Goal: Information Seeking & Learning: Learn about a topic

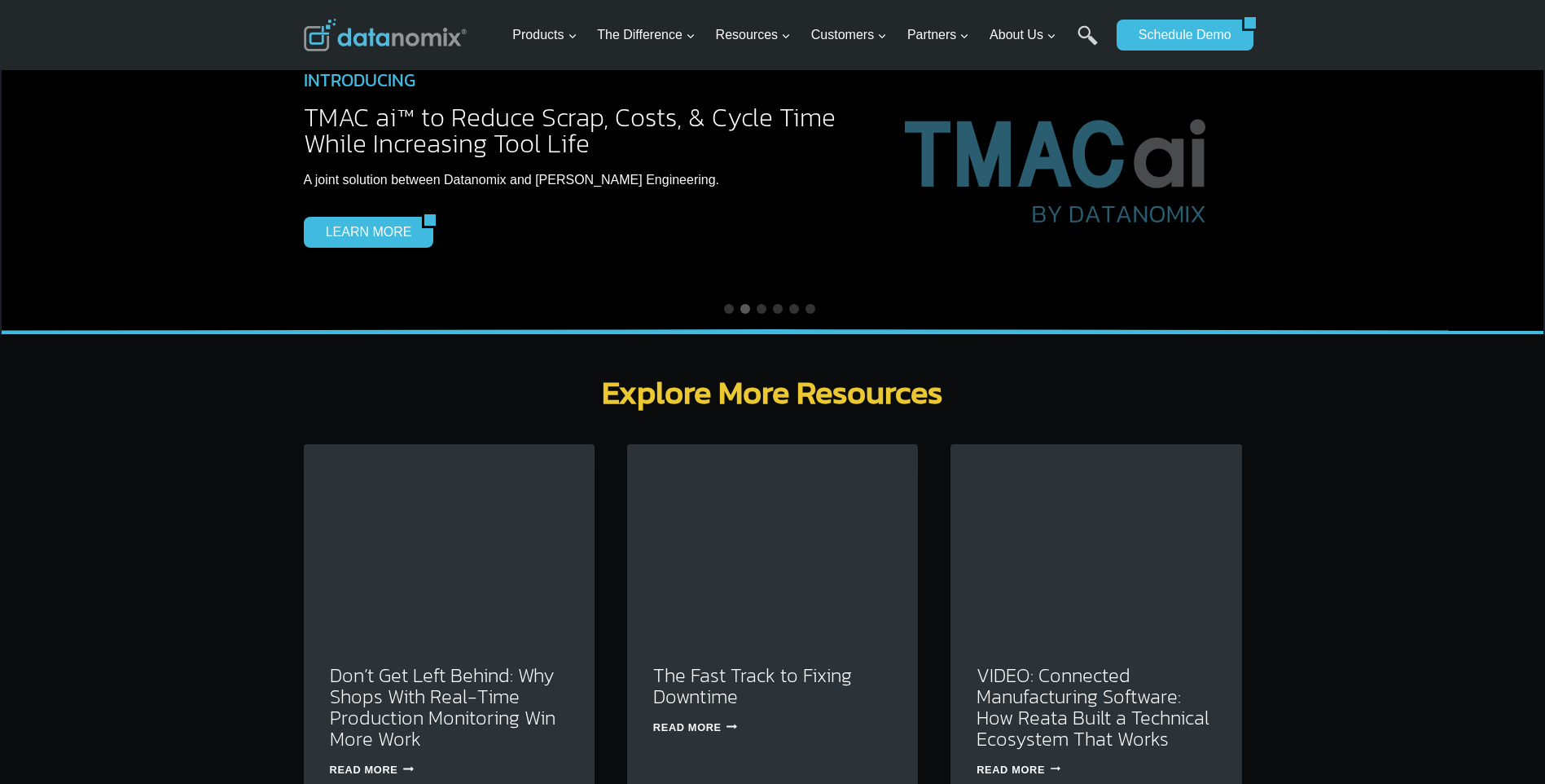
scroll to position [4317, 0]
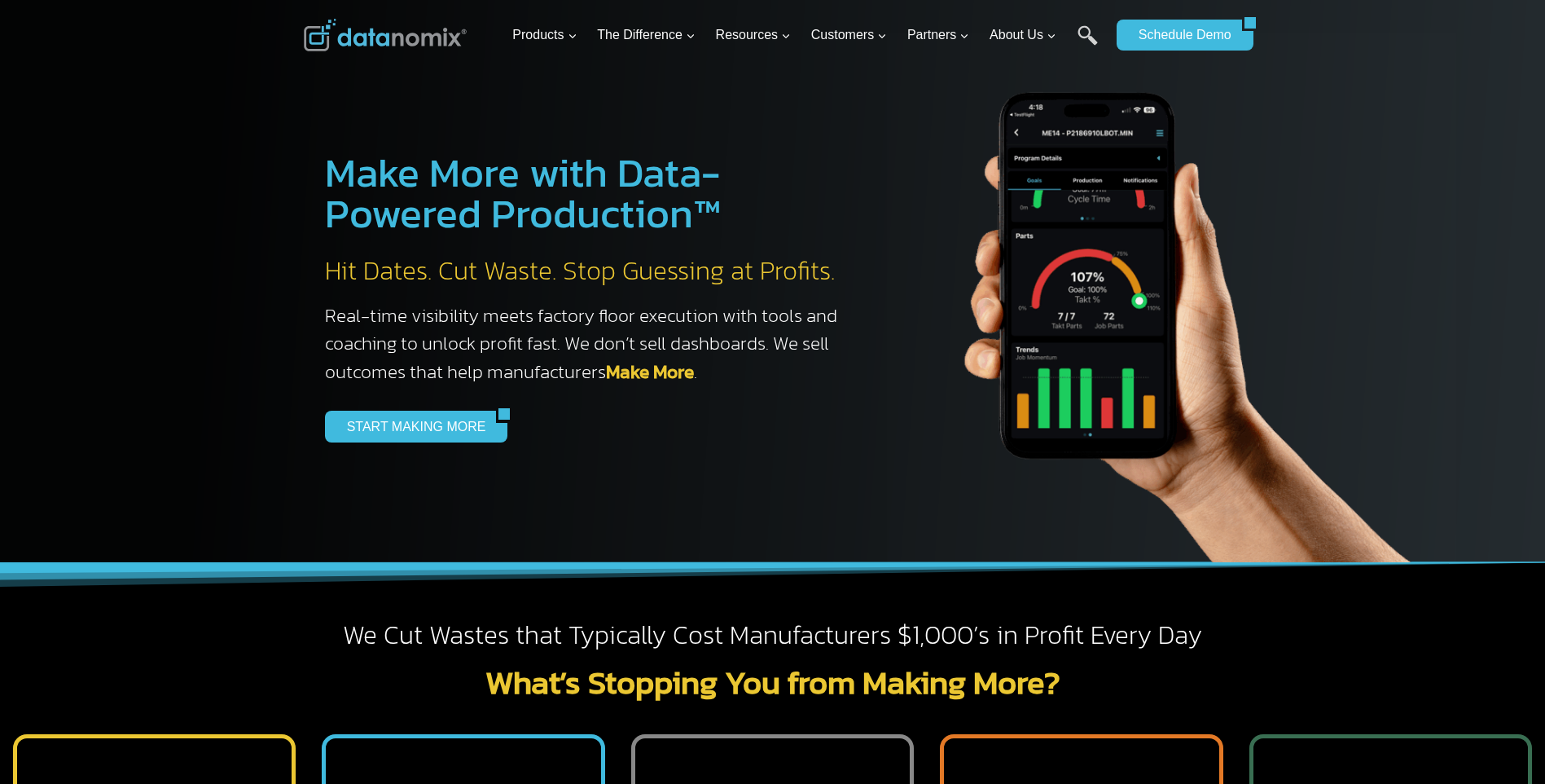
click at [1086, 30] on link "Search" at bounding box center [1088, 43] width 20 height 37
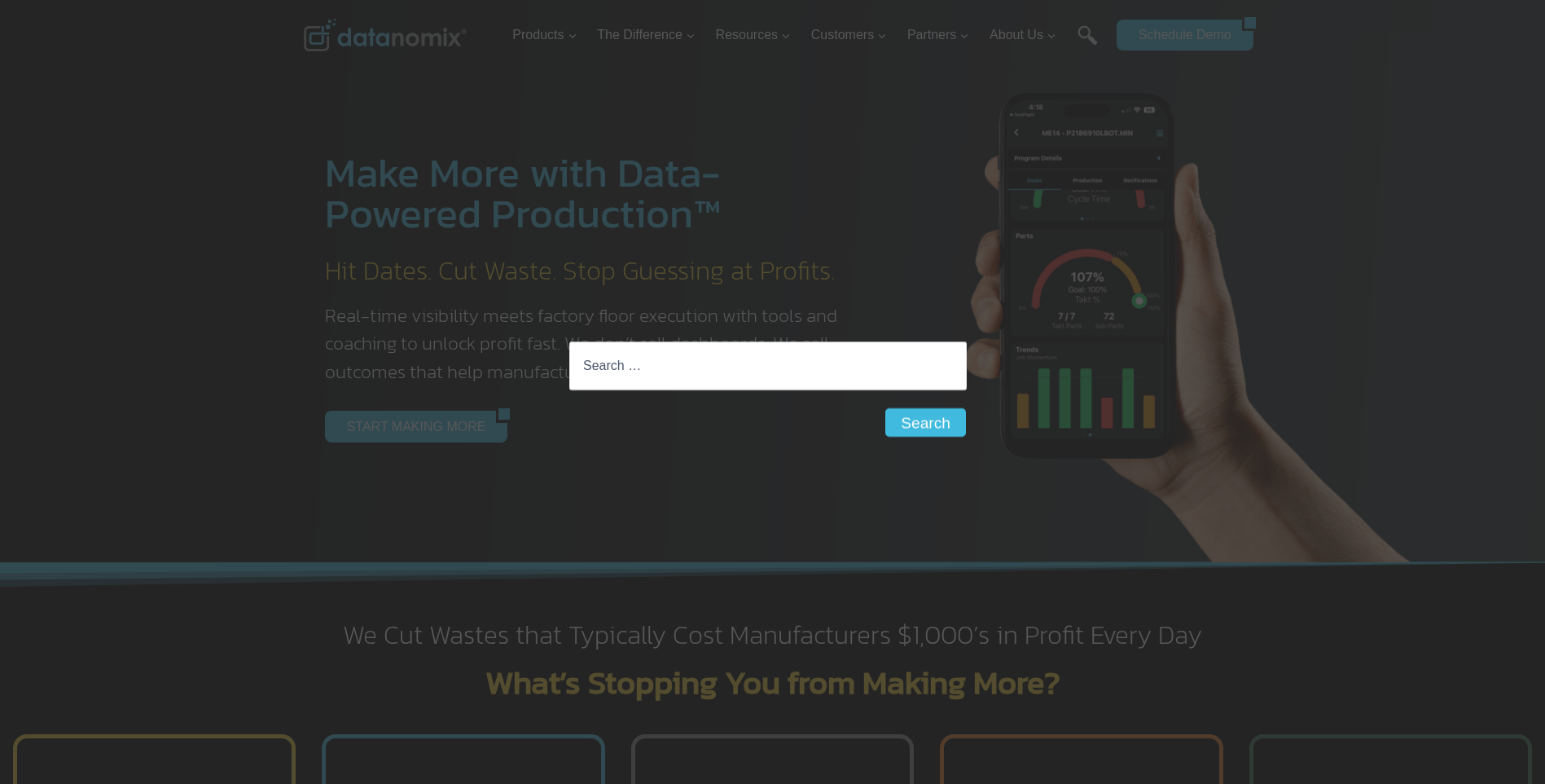
click at [723, 356] on input "Search for:" at bounding box center [769, 365] width 398 height 49
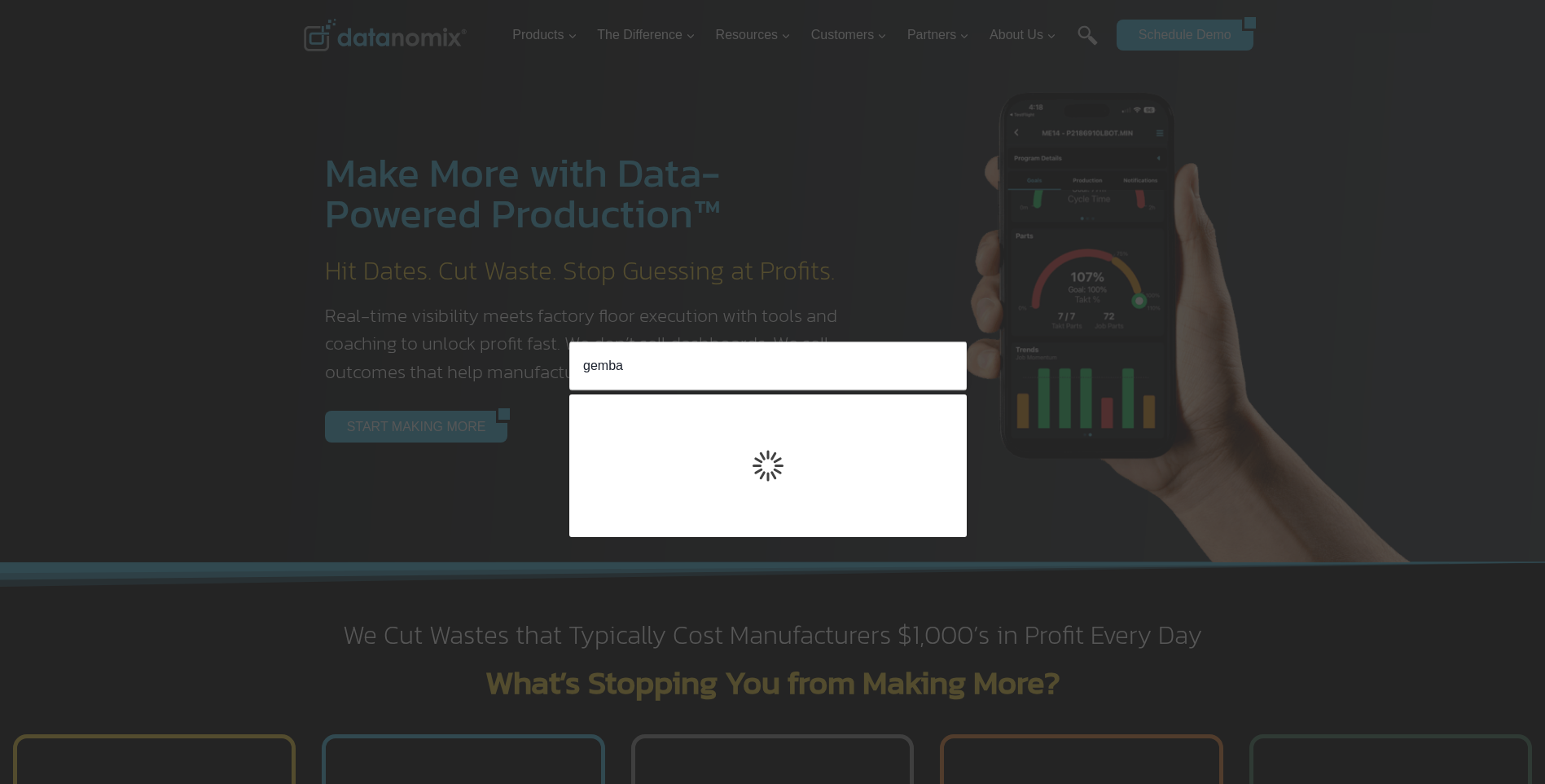
type input "gemba"
click input "Search" at bounding box center [0, 0] width 0 height 0
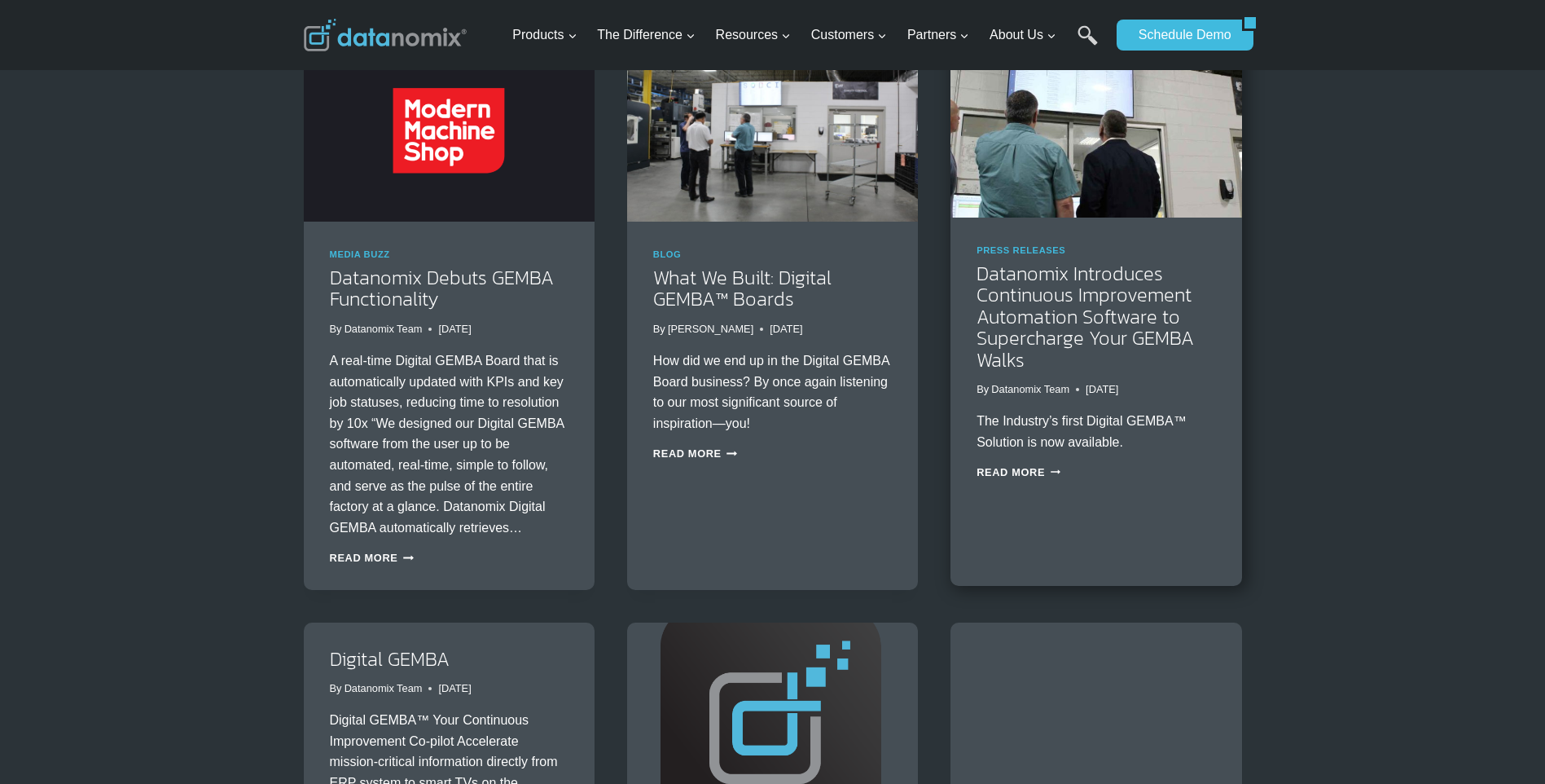
scroll to position [651, 0]
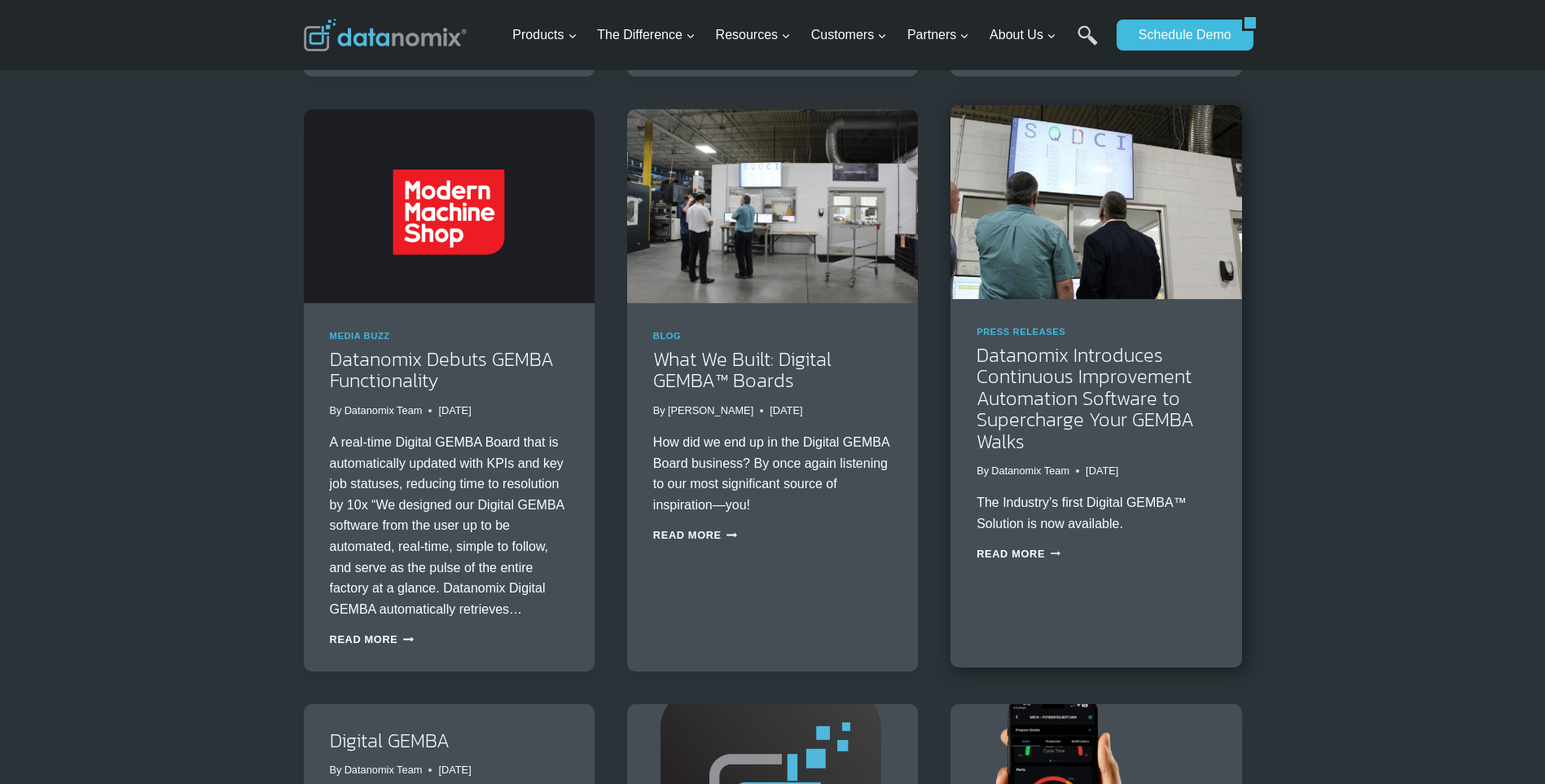
click at [1113, 232] on img at bounding box center [1095, 202] width 291 height 194
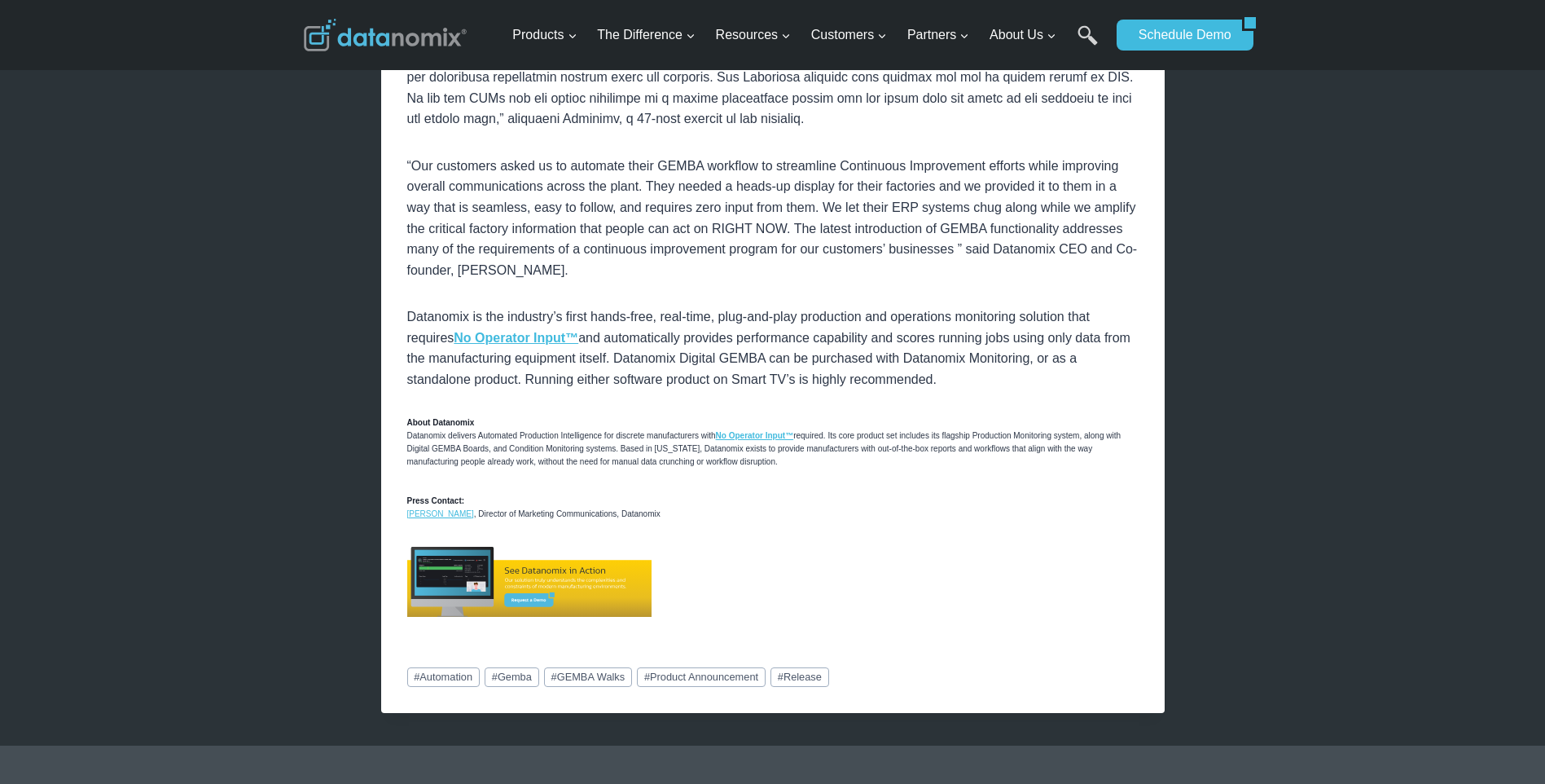
scroll to position [1384, 0]
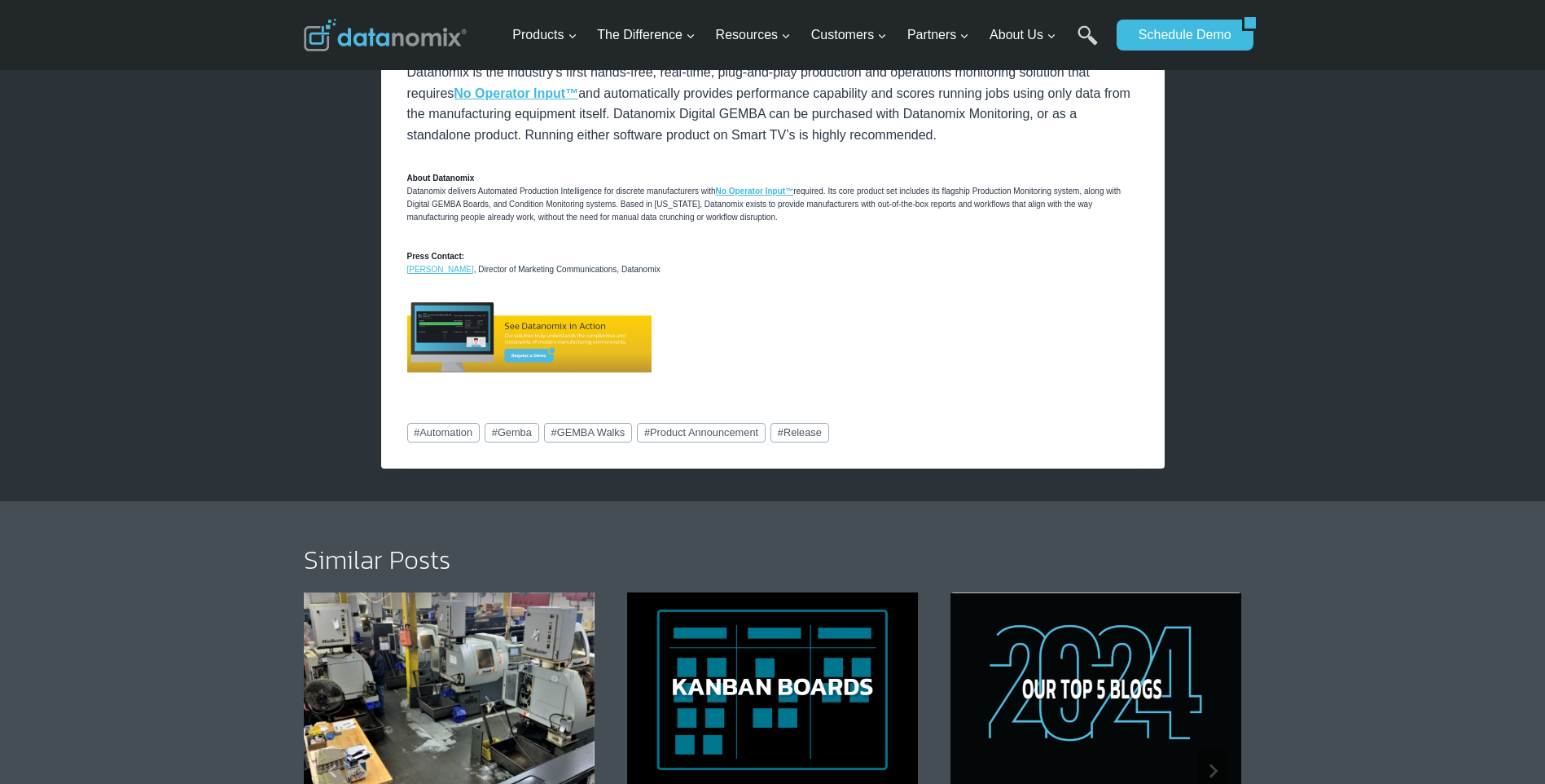
click at [445, 324] on img at bounding box center [529, 337] width 244 height 70
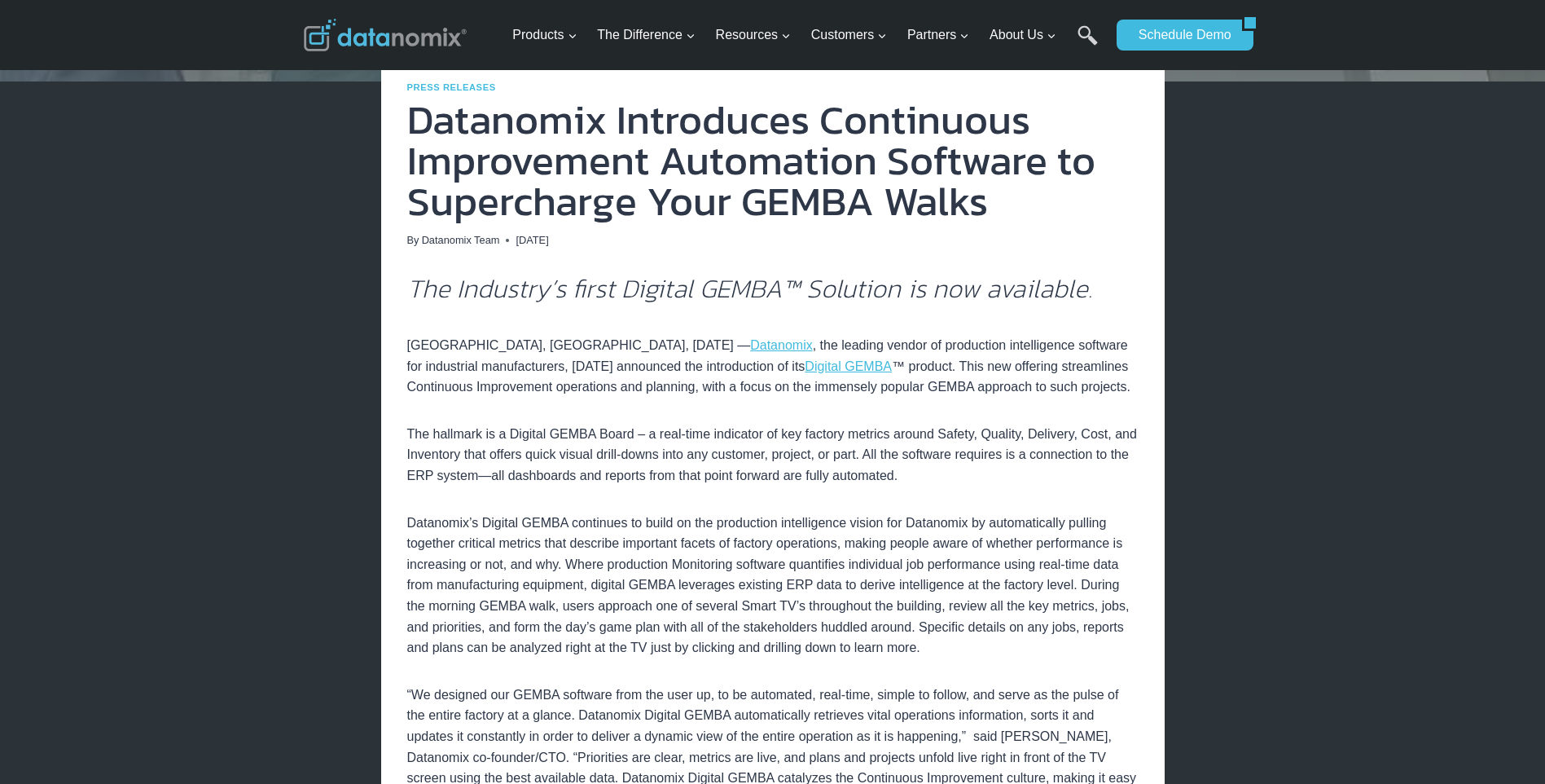
scroll to position [243, 0]
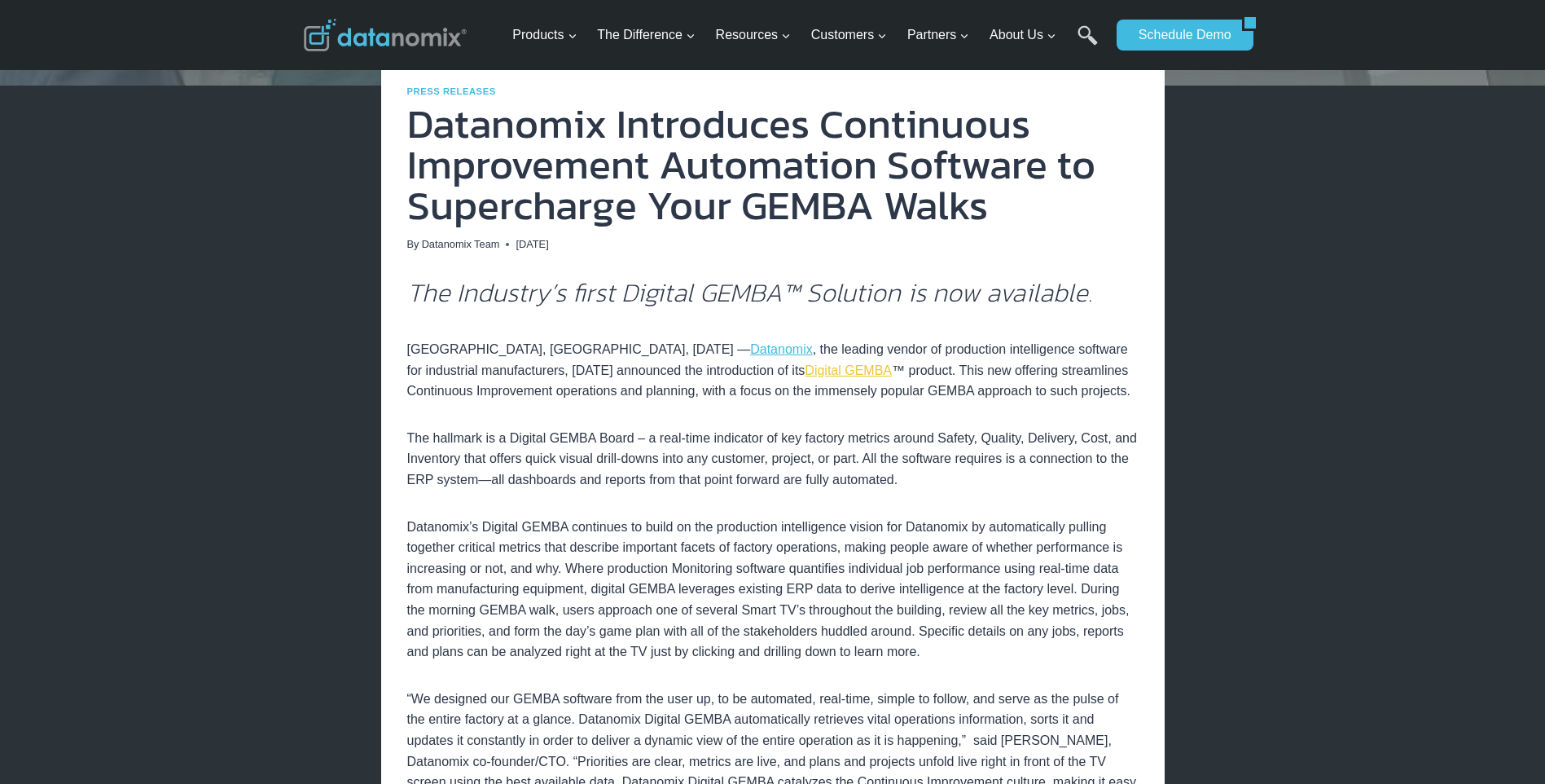
click at [805, 376] on link "Digital GEMBA" at bounding box center [848, 370] width 87 height 13
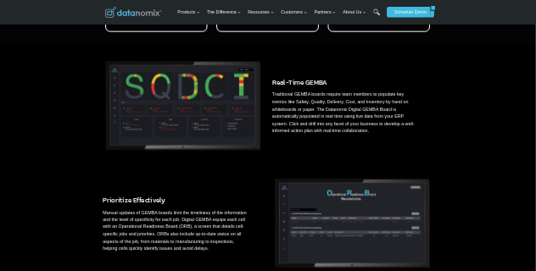
scroll to position [763, 0]
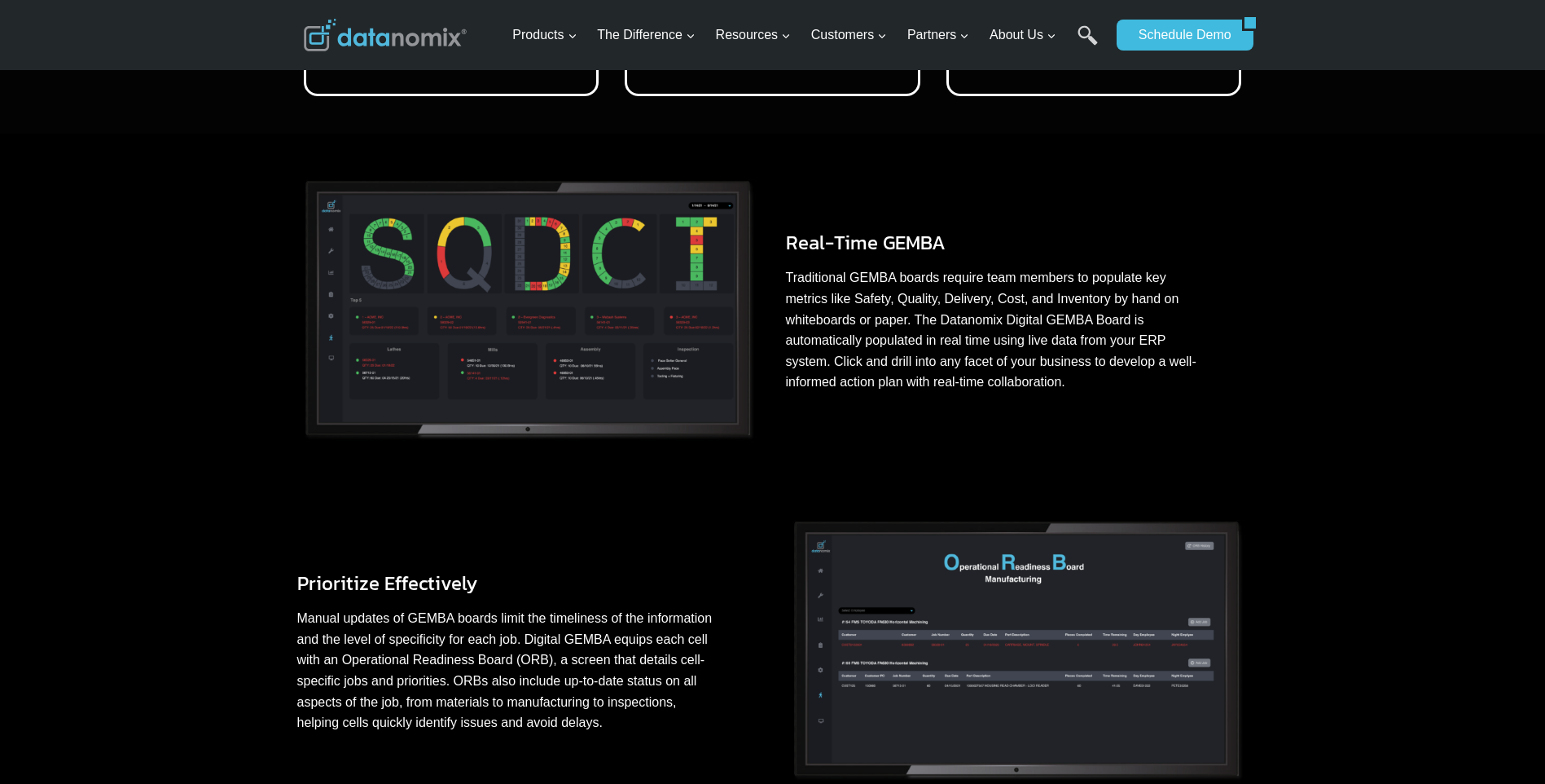
click at [618, 362] on img at bounding box center [528, 310] width 463 height 276
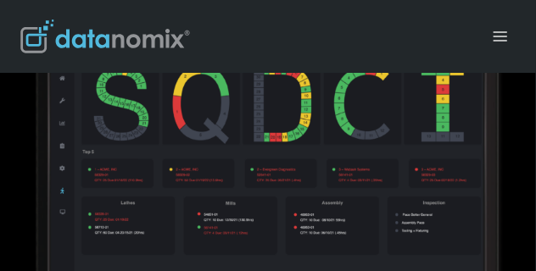
scroll to position [1526, 0]
